Goal: Transaction & Acquisition: Download file/media

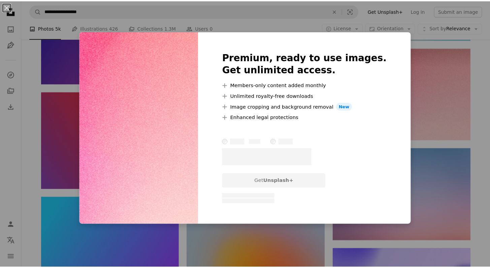
scroll to position [0, 182]
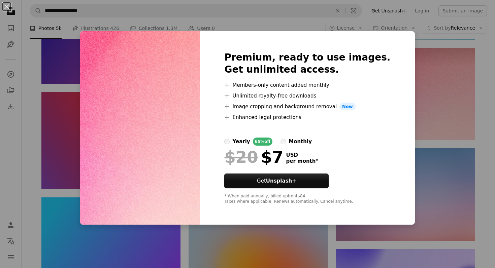
click at [449, 96] on div "An X shape Premium, ready to use images. Get unlimited access. A plus sign Memb…" at bounding box center [247, 134] width 495 height 268
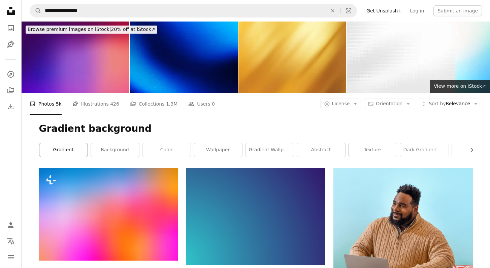
click at [67, 146] on link "gradient" at bounding box center [63, 149] width 48 height 13
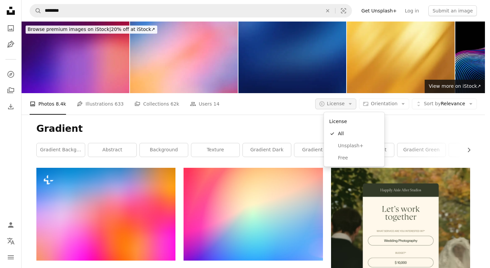
click at [325, 104] on icon "A copyright icon ©" at bounding box center [322, 104] width 6 height 6
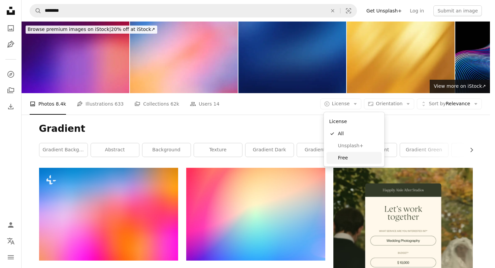
click at [345, 156] on span "Free" at bounding box center [358, 158] width 41 height 7
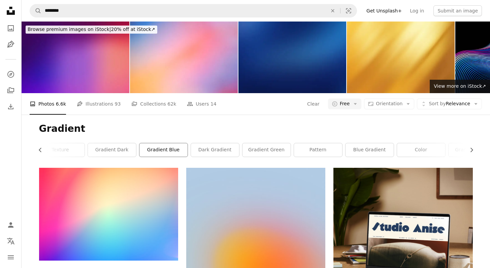
scroll to position [0, 182]
click at [387, 143] on link "color" at bounding box center [397, 149] width 48 height 13
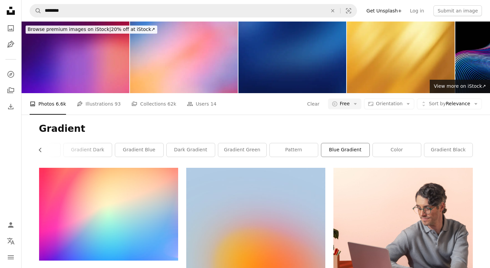
scroll to position [6, 0]
click at [381, 101] on span "Orientation" at bounding box center [389, 104] width 27 height 7
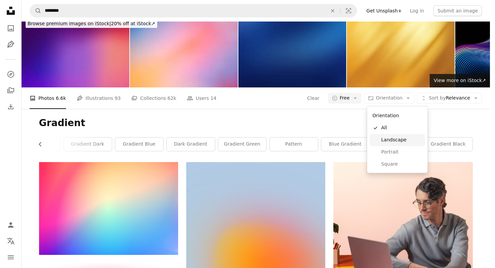
click at [391, 139] on span "Landscape" at bounding box center [401, 140] width 41 height 7
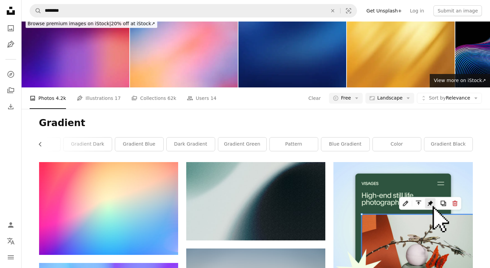
scroll to position [707, 0]
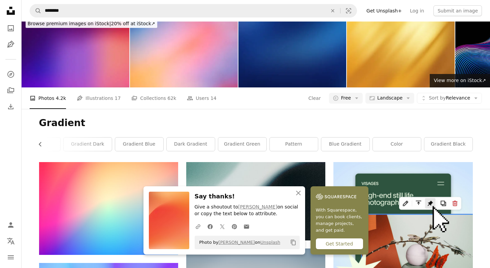
click at [300, 192] on icon "An X shape" at bounding box center [298, 193] width 8 height 8
